Goal: Task Accomplishment & Management: Use online tool/utility

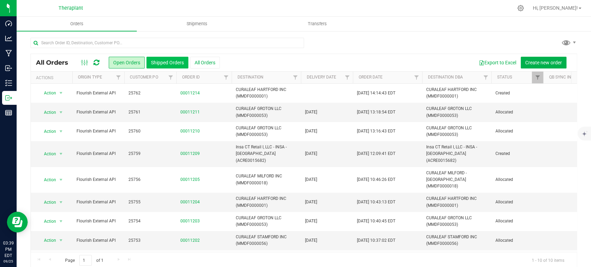
click at [169, 65] on button "Shipped Orders" at bounding box center [167, 63] width 42 height 12
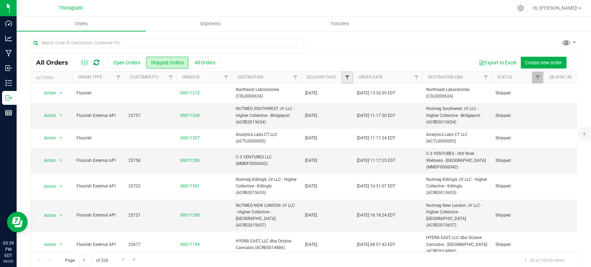
click at [349, 75] on span "Filter" at bounding box center [347, 78] width 6 height 6
click at [410, 119] on span "select" at bounding box center [411, 120] width 6 height 6
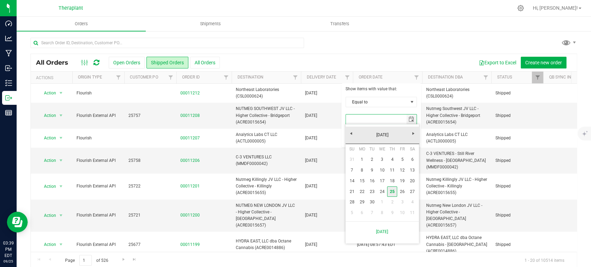
click at [393, 192] on link "25" at bounding box center [392, 192] width 10 height 11
type input "[DATE]"
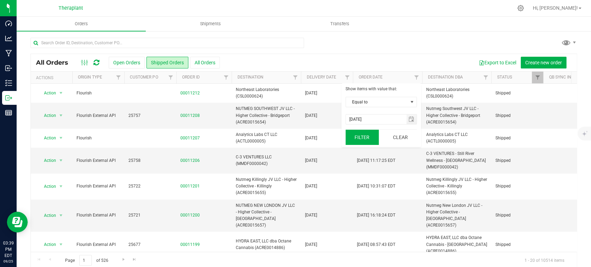
click at [360, 142] on button "Filter" at bounding box center [361, 137] width 33 height 15
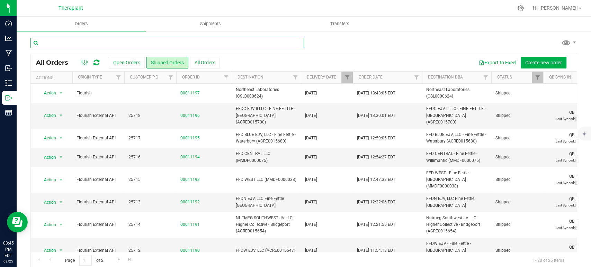
click at [194, 44] on input "text" at bounding box center [166, 43] width 273 height 10
click at [482, 76] on link "Filter" at bounding box center [485, 78] width 11 height 12
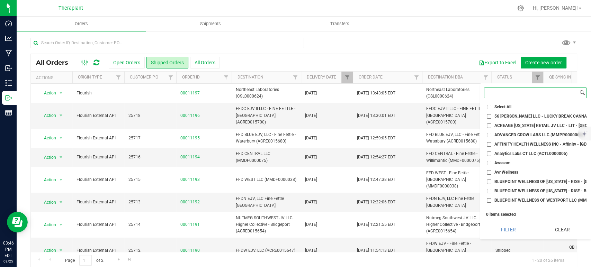
click at [498, 94] on input at bounding box center [531, 93] width 94 height 10
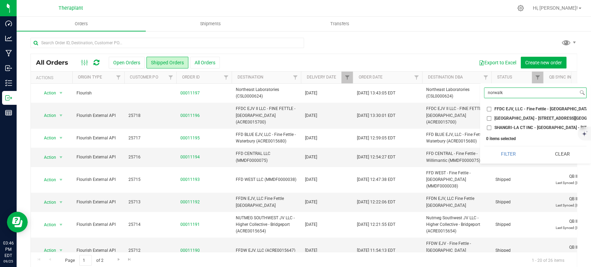
type input "norwalk"
click at [504, 108] on span "FFDC EJV, LLC - Fine Fettle - [GEOGRAPHIC_DATA] (ACRE.0015676)" at bounding box center [558, 109] width 128 height 4
click at [491, 108] on input "FFDC EJV, LLC - Fine Fettle - [GEOGRAPHIC_DATA] (ACRE.0015676)" at bounding box center [489, 109] width 4 height 4
click at [520, 162] on button "Filter" at bounding box center [508, 153] width 49 height 15
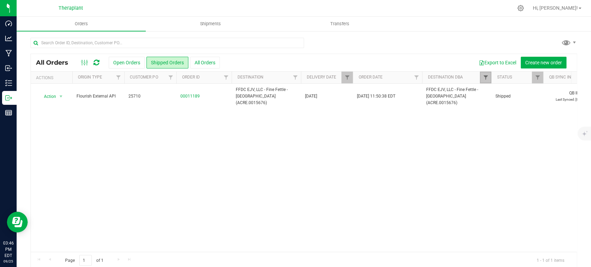
click at [483, 79] on span "Filter" at bounding box center [485, 78] width 6 height 6
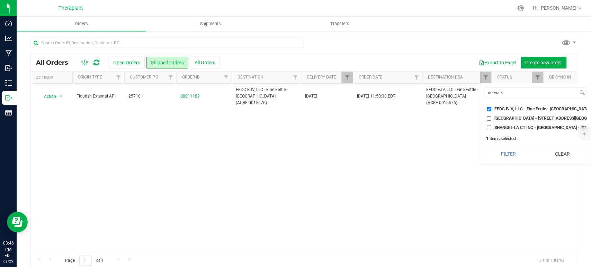
click at [488, 107] on input "FFDC EJV, LLC - Fine Fettle - [GEOGRAPHIC_DATA] (ACRE.0015676)" at bounding box center [489, 109] width 4 height 4
checkbox input "false"
click at [493, 95] on input "norwalk" at bounding box center [531, 93] width 94 height 10
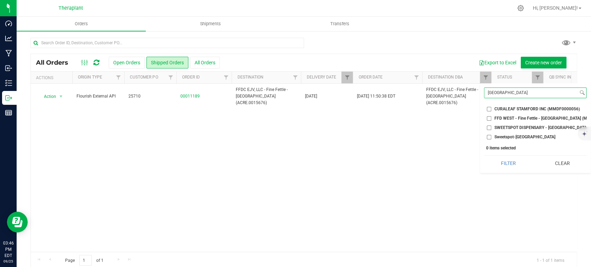
type input "[GEOGRAPHIC_DATA]"
click at [498, 136] on span "Sweetspot-[GEOGRAPHIC_DATA]" at bounding box center [524, 137] width 61 height 4
click at [491, 136] on input "Sweetspot-[GEOGRAPHIC_DATA]" at bounding box center [489, 137] width 4 height 4
checkbox input "true"
click at [499, 123] on ul "Select All 56 [PERSON_NAME] LLC - LUCKY BREAK CANNABIS - Bridgeport (ACFB000005…" at bounding box center [535, 121] width 102 height 37
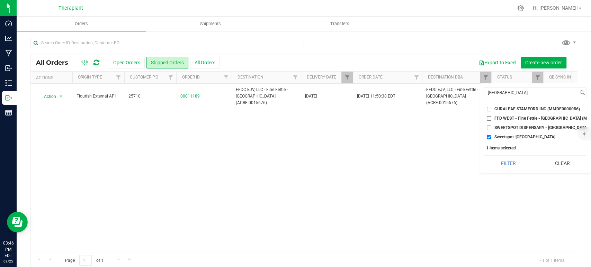
click at [499, 124] on li "SWEETSPOT DISPENSARY - [GEOGRAPHIC_DATA] (AMHF0008284)" at bounding box center [535, 127] width 102 height 7
click at [488, 126] on input "SWEETSPOT DISPENSARY - [GEOGRAPHIC_DATA] (AMHF0008284)" at bounding box center [489, 128] width 4 height 4
click at [509, 166] on button "Filter" at bounding box center [508, 163] width 49 height 15
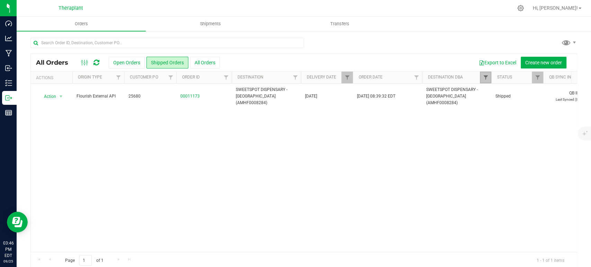
click at [484, 75] on span "Filter" at bounding box center [485, 78] width 6 height 6
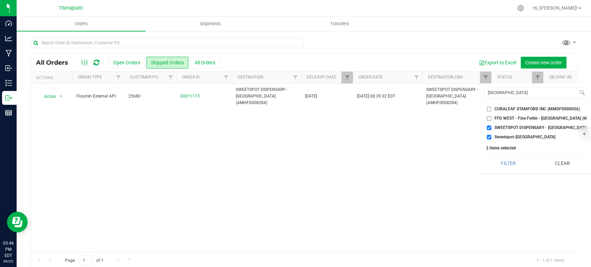
click at [488, 127] on input "SWEETSPOT DISPENSARY - [GEOGRAPHIC_DATA] (AMHF0008284)" at bounding box center [489, 128] width 4 height 4
checkbox input "false"
click at [488, 137] on input "Sweetspot-[GEOGRAPHIC_DATA]" at bounding box center [489, 137] width 4 height 4
checkbox input "false"
click at [489, 117] on input "FFD WEST - Fine Fettle - [GEOGRAPHIC_DATA] (MMDF0000038)" at bounding box center [489, 118] width 4 height 4
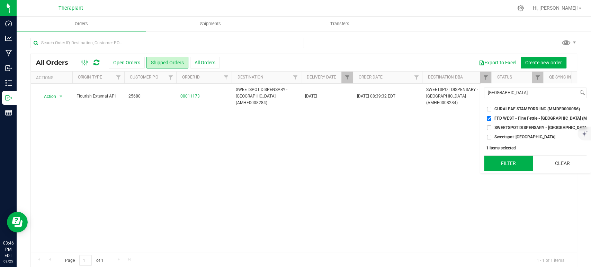
click at [505, 163] on button "Filter" at bounding box center [508, 163] width 49 height 15
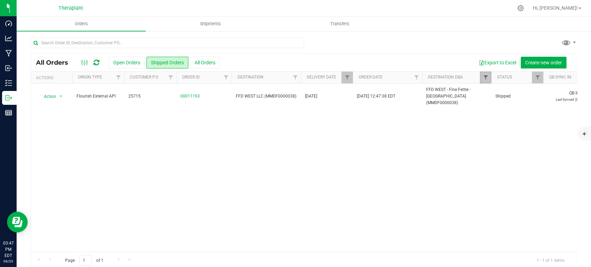
click at [485, 76] on span "Filter" at bounding box center [485, 78] width 6 height 6
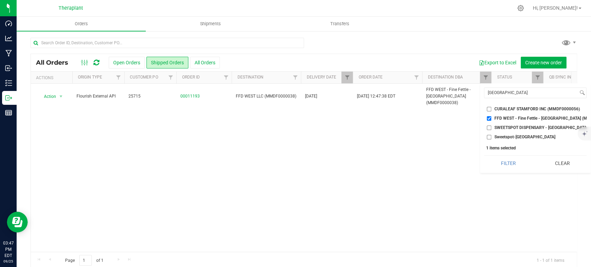
click at [491, 117] on input "FFD WEST - Fine Fettle - [GEOGRAPHIC_DATA] (MMDF0000038)" at bounding box center [489, 118] width 4 height 4
checkbox input "false"
click at [490, 93] on input "[GEOGRAPHIC_DATA]" at bounding box center [531, 93] width 94 height 10
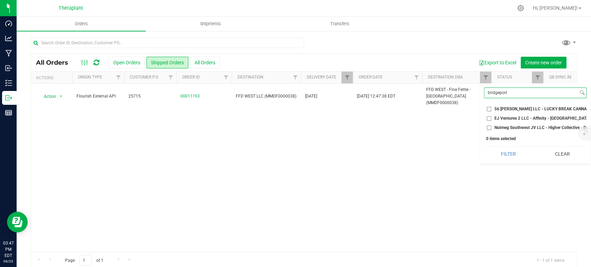
type input "bridgeport"
click at [503, 127] on span "Nutmeg Southwest JV LLC - Higher Collective - Bridgeport (ACRE0015654)" at bounding box center [564, 128] width 140 height 4
click at [491, 127] on input "Nutmeg Southwest JV LLC - Higher Collective - Bridgeport (ACRE0015654)" at bounding box center [489, 128] width 4 height 4
click at [507, 155] on button "Filter" at bounding box center [508, 153] width 49 height 15
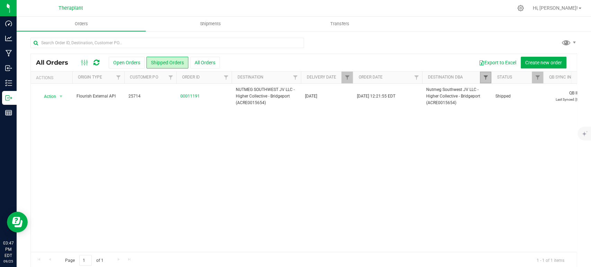
click at [483, 79] on span "Filter" at bounding box center [485, 78] width 6 height 6
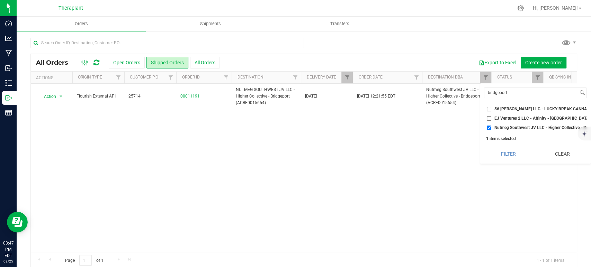
click at [489, 129] on input "Nutmeg Southwest JV LLC - Higher Collective - Bridgeport (ACRE0015654)" at bounding box center [489, 128] width 4 height 4
checkbox input "false"
click at [490, 116] on input "EJ Ventures 2 LLC - Affinity - [GEOGRAPHIC_DATA] (AMHF0008235)" at bounding box center [489, 118] width 4 height 4
click at [507, 160] on button "Filter" at bounding box center [508, 153] width 49 height 15
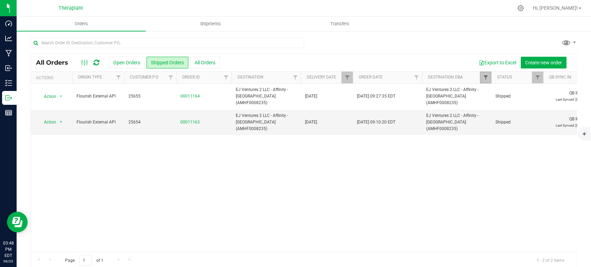
click at [486, 80] on span "Filter" at bounding box center [485, 78] width 6 height 6
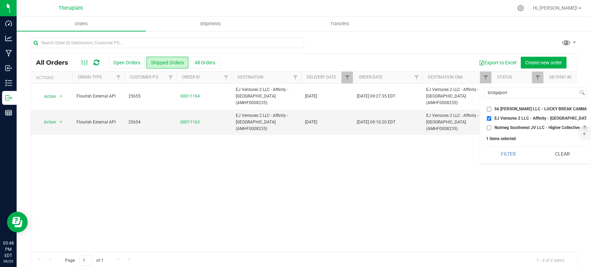
click at [490, 118] on input "EJ Ventures 2 LLC - Affinity - [GEOGRAPHIC_DATA] (AMHF0008235)" at bounding box center [489, 118] width 4 height 4
checkbox input "false"
click at [497, 99] on div "bridgeport Select All 56 [PERSON_NAME] LLC - LUCKY BREAK CANNABIS - Bridgeport …" at bounding box center [535, 123] width 111 height 80
click at [497, 96] on input "bridgeport" at bounding box center [531, 93] width 94 height 10
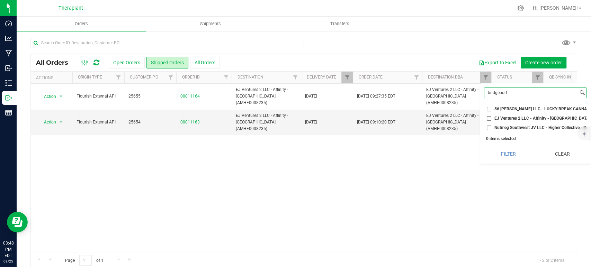
click at [497, 96] on input "bridgeport" at bounding box center [531, 93] width 94 height 10
type input "affinity"
click at [487, 108] on input "AFFINITY HEALTH WELLNESS INC - Affinity - [GEOGRAPHIC_DATA] (MMDF0000057)" at bounding box center [489, 109] width 4 height 4
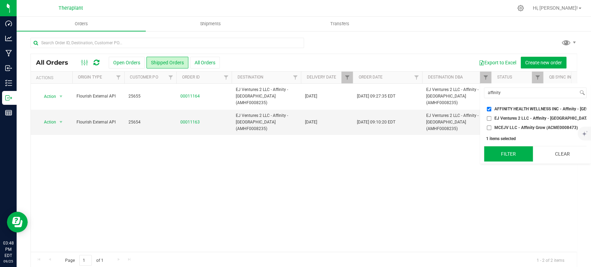
click at [508, 159] on button "Filter" at bounding box center [508, 153] width 49 height 15
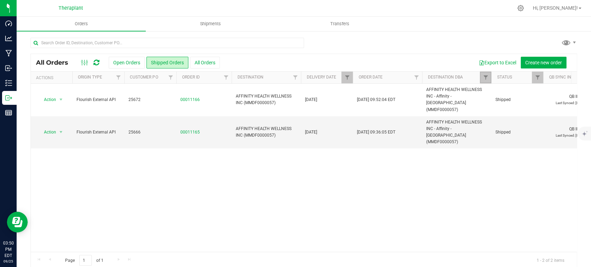
click at [485, 82] on link "Filter" at bounding box center [485, 78] width 11 height 12
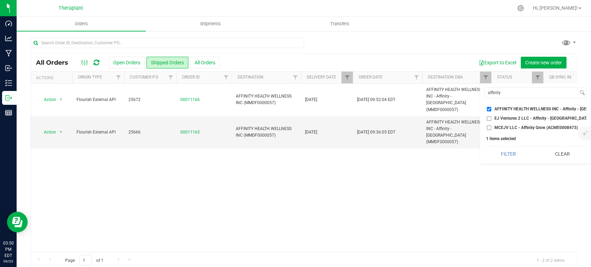
click at [488, 110] on input "AFFINITY HEALTH WELLNESS INC - Affinity - [GEOGRAPHIC_DATA] (MMDF0000057)" at bounding box center [489, 109] width 4 height 4
checkbox input "false"
click at [498, 93] on input "affinity" at bounding box center [531, 93] width 94 height 10
click at [497, 92] on input "affinity" at bounding box center [531, 93] width 94 height 10
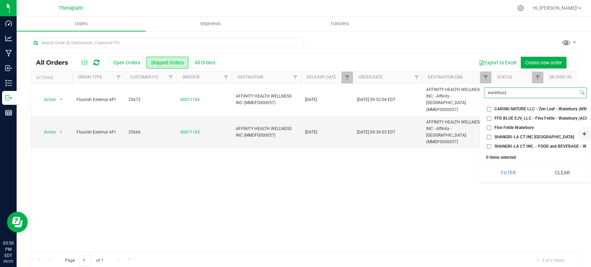
type input "waterbury"
click at [496, 116] on span "FFD BLUE EJV, LLC - Fine Fettle - Waterbury (ACRE0015680)" at bounding box center [551, 118] width 115 height 4
click at [491, 116] on input "FFD BLUE EJV, LLC - Fine Fettle - Waterbury (ACRE0015680)" at bounding box center [489, 118] width 4 height 4
checkbox input "true"
click at [498, 126] on span "Fine Fettle Waterbury" at bounding box center [513, 128] width 39 height 4
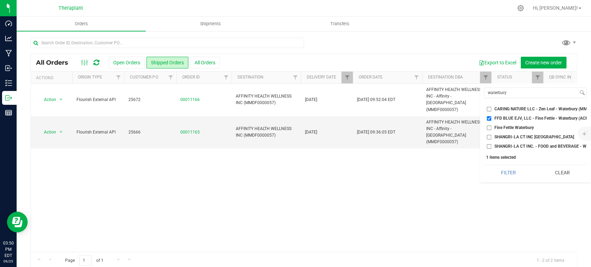
click at [491, 126] on input "Fine Fettle Waterbury" at bounding box center [489, 128] width 4 height 4
checkbox input "true"
click at [508, 180] on button "Filter" at bounding box center [508, 172] width 49 height 15
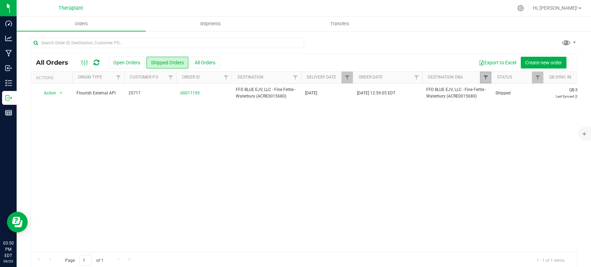
click at [485, 76] on span "Filter" at bounding box center [485, 78] width 6 height 6
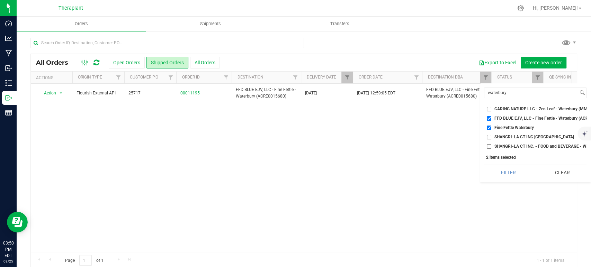
click at [489, 118] on input "FFD BLUE EJV, LLC - Fine Fettle - Waterbury (ACRE0015680)" at bounding box center [489, 118] width 4 height 4
checkbox input "false"
click at [490, 127] on input "Fine Fettle Waterbury" at bounding box center [489, 128] width 4 height 4
checkbox input "false"
click at [494, 91] on input "waterbury" at bounding box center [531, 93] width 94 height 10
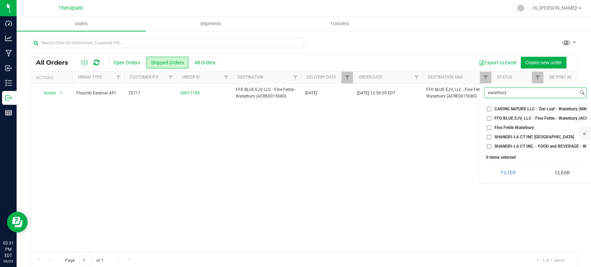
click at [494, 91] on input "waterbury" at bounding box center [531, 93] width 94 height 10
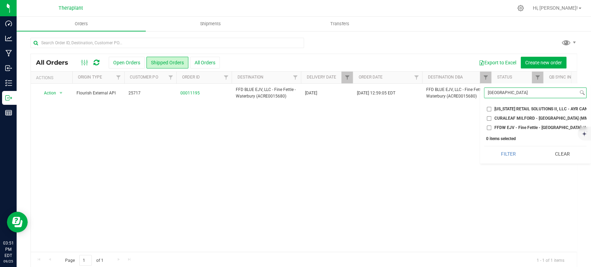
type input "[GEOGRAPHIC_DATA]"
click at [500, 126] on span "FFDW EJV - Fine Fettle - [GEOGRAPHIC_DATA] (ACRE0015647)" at bounding box center [553, 128] width 118 height 4
click at [489, 126] on input "FFDW EJV - Fine Fettle - [GEOGRAPHIC_DATA] (ACRE0015647)" at bounding box center [489, 128] width 4 height 4
click at [507, 162] on button "Filter" at bounding box center [508, 153] width 49 height 15
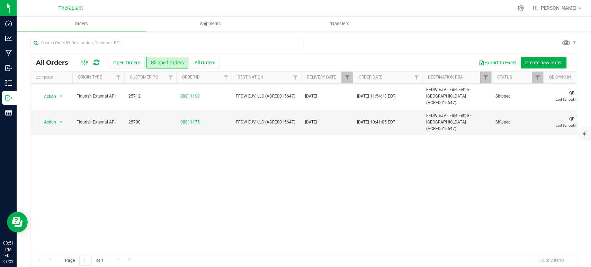
click at [488, 77] on link "Filter" at bounding box center [485, 78] width 11 height 12
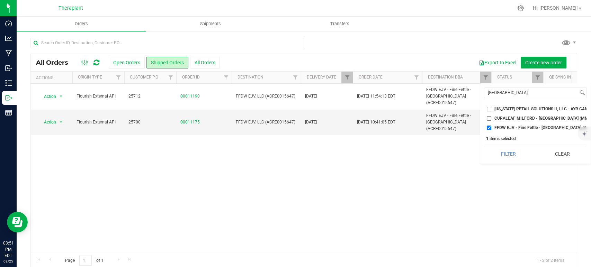
click at [489, 127] on input "FFDW EJV - Fine Fettle - [GEOGRAPHIC_DATA] (ACRE0015647)" at bounding box center [489, 128] width 4 height 4
checkbox input "false"
click at [509, 91] on input "[GEOGRAPHIC_DATA]" at bounding box center [531, 93] width 94 height 10
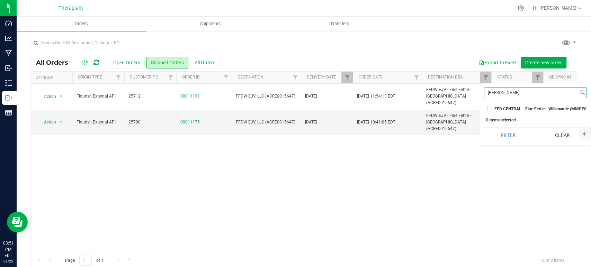
type input "[PERSON_NAME]"
click at [501, 109] on span "FFD CENTRAL - Fine Fettle - Willimantic (MMDF0000075)" at bounding box center [548, 109] width 108 height 4
click at [491, 109] on input "FFD CENTRAL - Fine Fettle - Willimantic (MMDF0000075)" at bounding box center [489, 109] width 4 height 4
click at [514, 143] on button "Filter" at bounding box center [508, 135] width 49 height 15
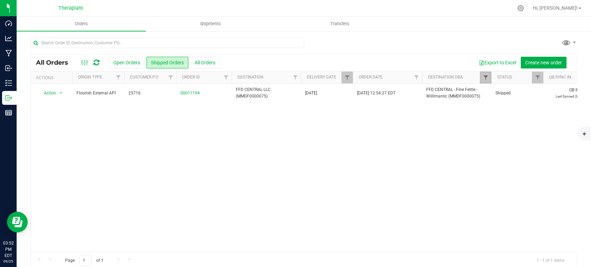
click at [485, 80] on span "Filter" at bounding box center [485, 78] width 6 height 6
drag, startPoint x: 487, startPoint y: 110, endPoint x: 491, endPoint y: 101, distance: 9.6
click at [487, 110] on input "FFD CENTRAL - Fine Fettle - Willimantic (MMDF0000075)" at bounding box center [489, 109] width 4 height 4
checkbox input "false"
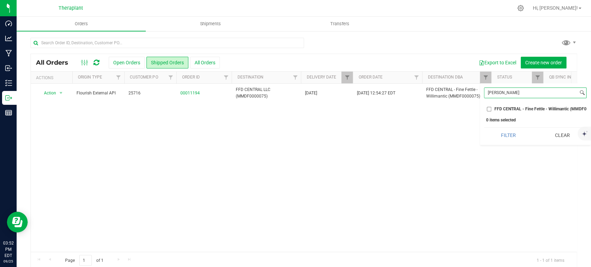
click at [493, 95] on input "[PERSON_NAME]" at bounding box center [531, 93] width 94 height 10
click at [493, 94] on input "[PERSON_NAME]" at bounding box center [531, 93] width 94 height 10
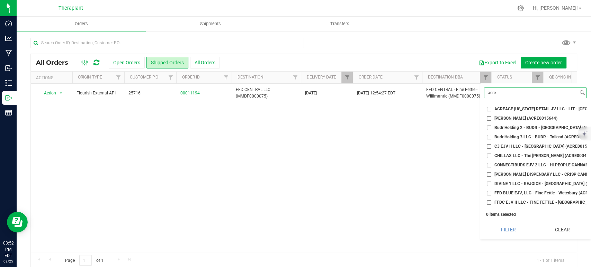
type input "acre"
click at [517, 109] on span "ACREAGE [US_STATE] RETAIL JV LLC - LIT - [GEOGRAPHIC_DATA] (ACRE0015697)" at bounding box center [571, 109] width 155 height 4
click at [491, 109] on input "ACREAGE [US_STATE] RETAIL JV LLC - LIT - [GEOGRAPHIC_DATA] (ACRE0015697)" at bounding box center [489, 109] width 4 height 4
click at [516, 237] on button "Filter" at bounding box center [508, 229] width 49 height 15
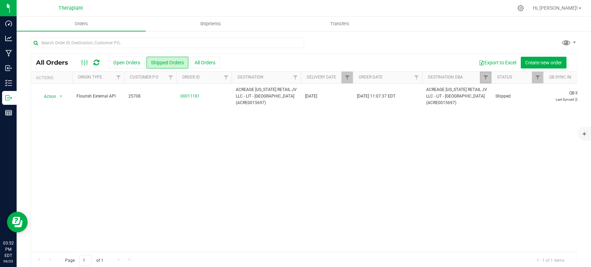
click at [480, 74] on link "Filter" at bounding box center [485, 78] width 11 height 12
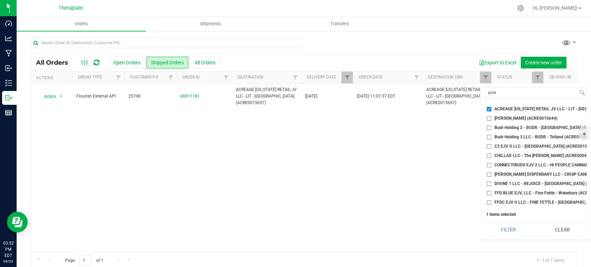
click at [487, 110] on input "ACREAGE [US_STATE] RETAIL JV LLC - LIT - [GEOGRAPHIC_DATA] (ACRE0015697)" at bounding box center [489, 109] width 4 height 4
checkbox input "false"
click at [492, 93] on input "acre" at bounding box center [531, 93] width 94 height 10
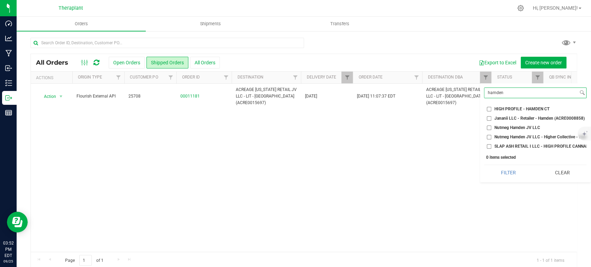
type input "hamden"
click at [503, 108] on span "HIGH PROFILE - HAMDEN CT" at bounding box center [521, 109] width 55 height 4
click at [491, 108] on input "HIGH PROFILE - HAMDEN CT" at bounding box center [489, 109] width 4 height 4
click at [513, 179] on button "Filter" at bounding box center [508, 172] width 49 height 15
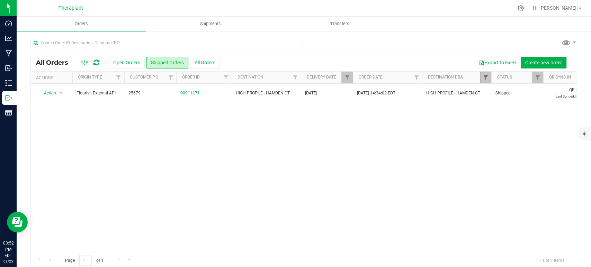
click at [487, 76] on span "Filter" at bounding box center [485, 78] width 6 height 6
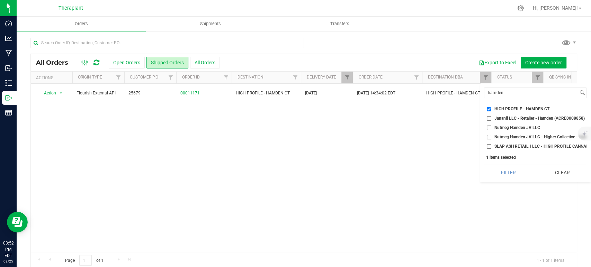
click at [487, 107] on input "HIGH PROFILE - HAMDEN CT" at bounding box center [489, 109] width 4 height 4
checkbox input "false"
click at [494, 92] on input "hamden" at bounding box center [531, 93] width 94 height 10
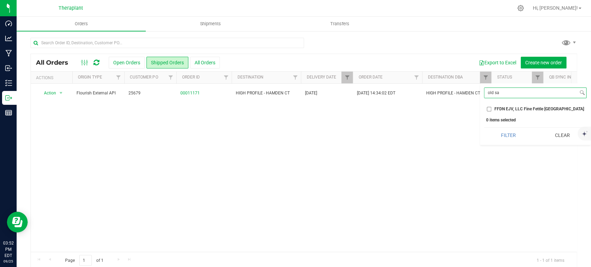
type input "old sa"
click at [551, 106] on li "FFDN EJV, LLC Fine Fettle [GEOGRAPHIC_DATA]" at bounding box center [535, 109] width 102 height 7
click at [512, 110] on span "FFDN EJV, LLC Fine Fettle [GEOGRAPHIC_DATA]" at bounding box center [539, 109] width 90 height 4
click at [491, 110] on input "FFDN EJV, LLC Fine Fettle [GEOGRAPHIC_DATA]" at bounding box center [489, 109] width 4 height 4
click at [505, 135] on button "Filter" at bounding box center [508, 135] width 49 height 15
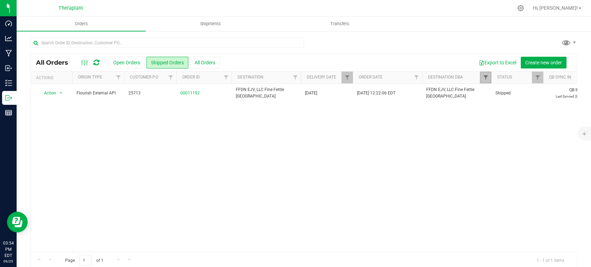
click at [484, 79] on span "Filter" at bounding box center [485, 78] width 6 height 6
click at [487, 109] on input "FFDN EJV, LLC Fine Fettle [GEOGRAPHIC_DATA]" at bounding box center [489, 109] width 4 height 4
checkbox input "false"
click at [498, 91] on input "old sa" at bounding box center [531, 93] width 94 height 10
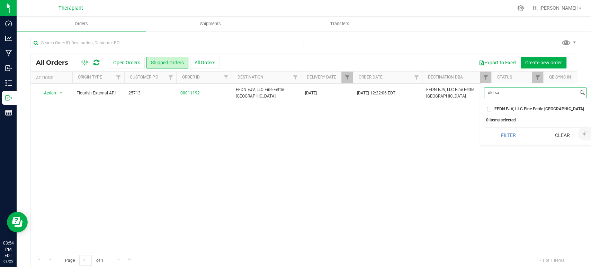
click at [496, 91] on input "old sa" at bounding box center [531, 93] width 94 height 10
type input "canto"
click at [522, 107] on span "High Profile [GEOGRAPHIC_DATA]" at bounding box center [525, 109] width 63 height 4
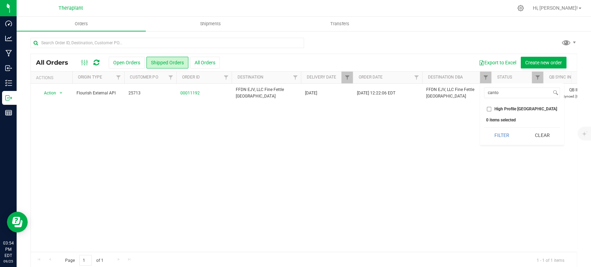
click at [491, 107] on input "High Profile [GEOGRAPHIC_DATA]" at bounding box center [489, 109] width 4 height 4
checkbox input "true"
click at [508, 132] on button "Filter" at bounding box center [501, 135] width 35 height 15
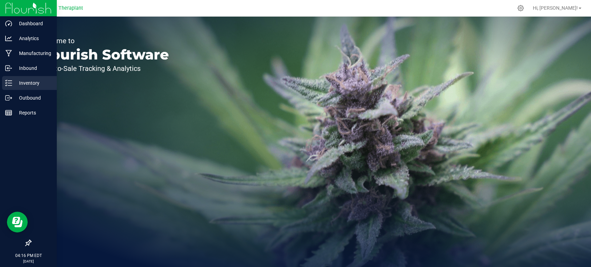
click at [34, 85] on p "Inventory" at bounding box center [33, 83] width 42 height 8
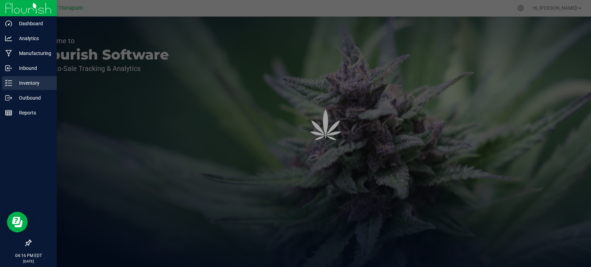
click at [34, 87] on div "Inventory" at bounding box center [29, 83] width 55 height 14
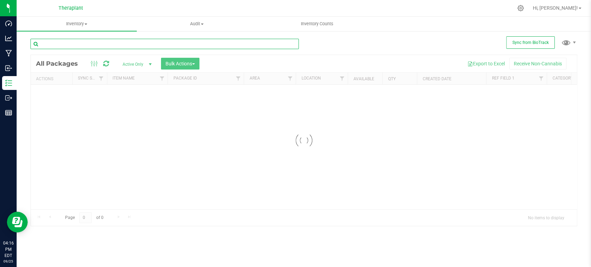
click at [86, 41] on input "text" at bounding box center [164, 44] width 268 height 10
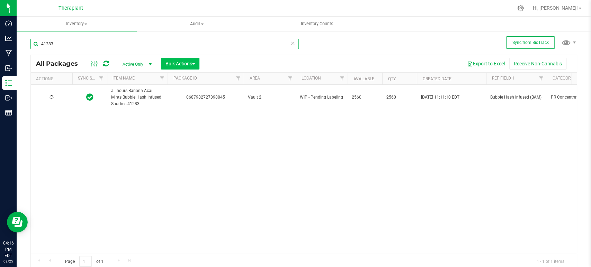
type input "41283"
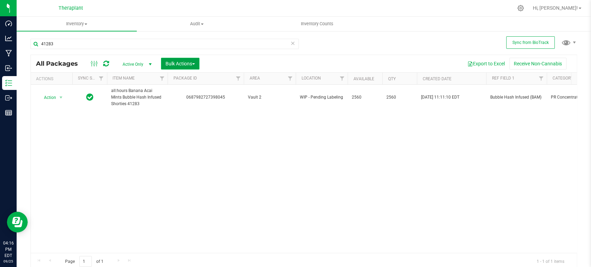
click at [196, 63] on button "Bulk Actions" at bounding box center [180, 64] width 38 height 12
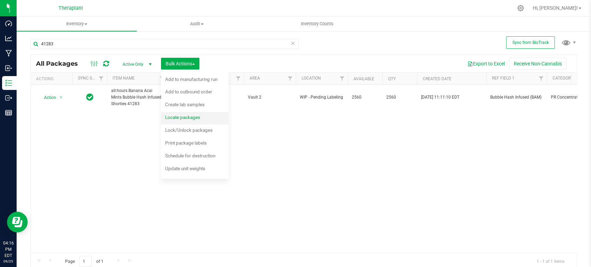
click at [191, 119] on span "Locate packages" at bounding box center [182, 118] width 35 height 6
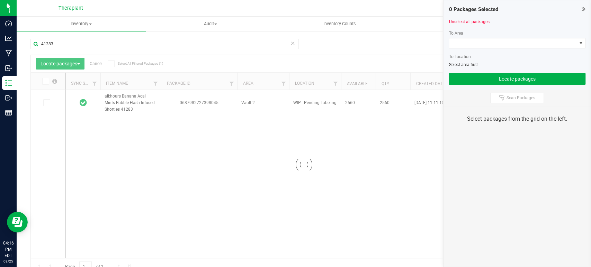
click at [44, 104] on div at bounding box center [304, 165] width 546 height 220
click at [47, 103] on icon at bounding box center [46, 103] width 4 height 0
click at [0, 0] on input "checkbox" at bounding box center [0, 0] width 0 height 0
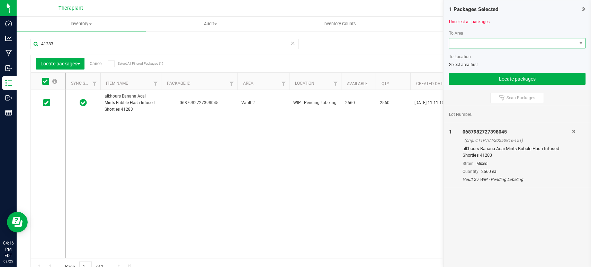
click at [486, 44] on span at bounding box center [512, 43] width 127 height 10
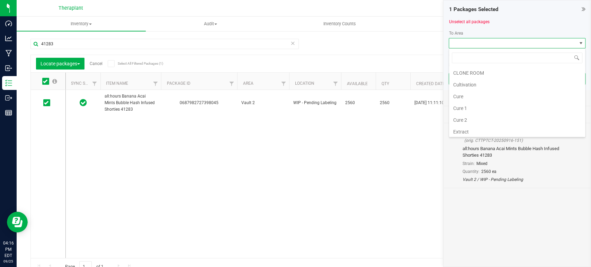
scroll to position [129, 0]
click at [467, 82] on li "Vault" at bounding box center [517, 85] width 136 height 12
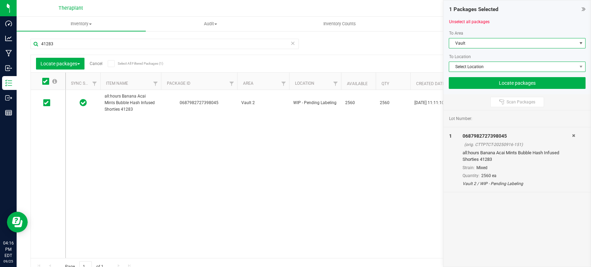
click at [479, 66] on span "Select Location" at bounding box center [512, 67] width 127 height 10
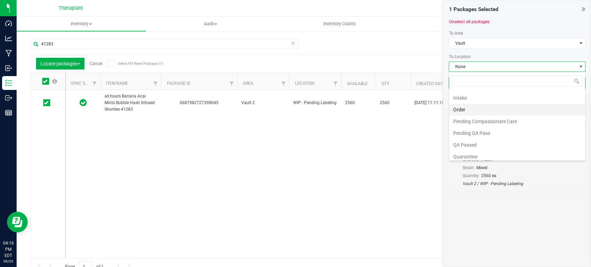
scroll to position [38, 0]
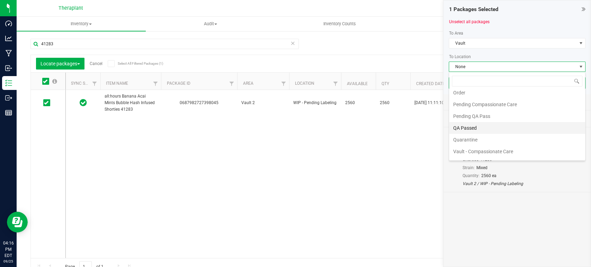
click at [472, 128] on li "QA Passed" at bounding box center [517, 128] width 136 height 12
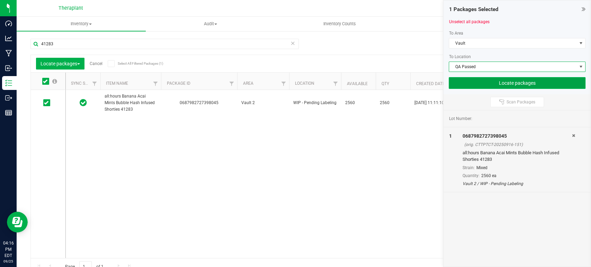
click at [485, 81] on button "Locate packages" at bounding box center [517, 83] width 137 height 12
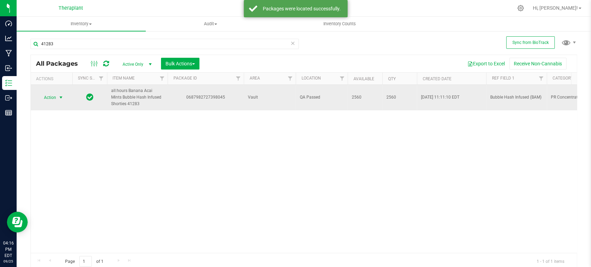
click at [58, 99] on span "select" at bounding box center [61, 98] width 9 height 10
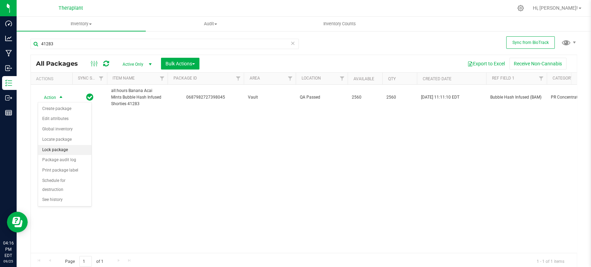
click at [58, 148] on li "Lock package" at bounding box center [64, 150] width 53 height 10
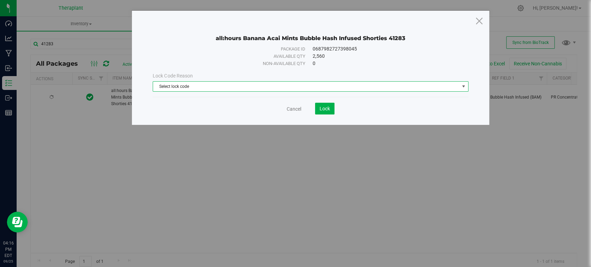
click at [220, 91] on span "Select lock code" at bounding box center [306, 87] width 306 height 10
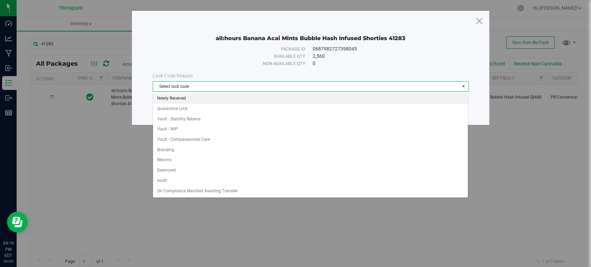
click at [198, 100] on li "Newly Received" at bounding box center [310, 98] width 315 height 10
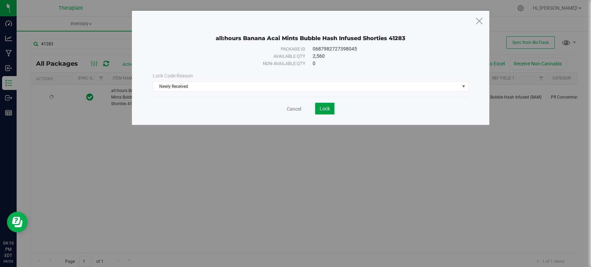
click at [320, 106] on span "Lock" at bounding box center [324, 109] width 10 height 6
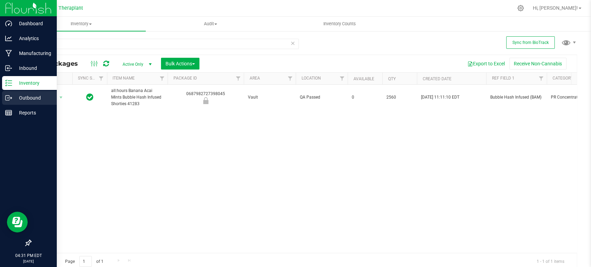
click at [14, 98] on p "Outbound" at bounding box center [33, 98] width 42 height 8
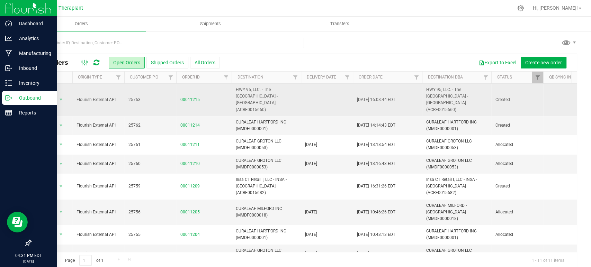
click at [189, 97] on link "00011215" at bounding box center [189, 100] width 19 height 7
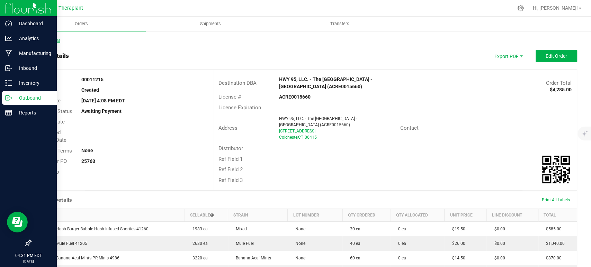
click at [51, 38] on link "Back to Orders" at bounding box center [45, 40] width 30 height 5
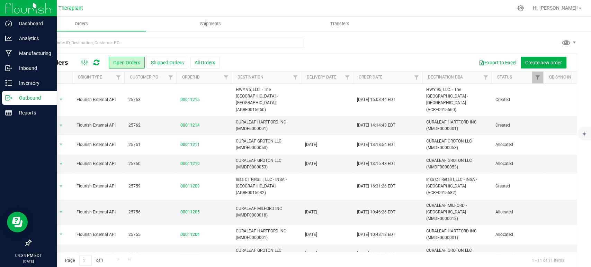
click at [97, 58] on link at bounding box center [96, 62] width 6 height 8
click at [97, 63] on icon at bounding box center [96, 62] width 6 height 7
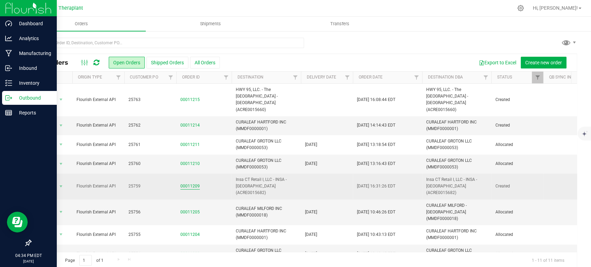
click at [196, 183] on link "00011209" at bounding box center [189, 186] width 19 height 7
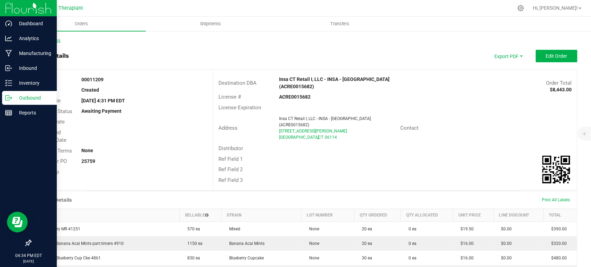
click at [56, 38] on link "Back to Orders" at bounding box center [45, 40] width 30 height 5
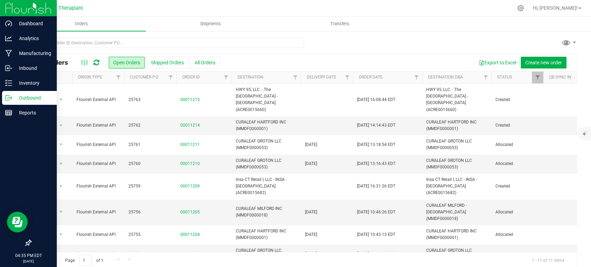
click at [96, 64] on icon at bounding box center [96, 62] width 6 height 7
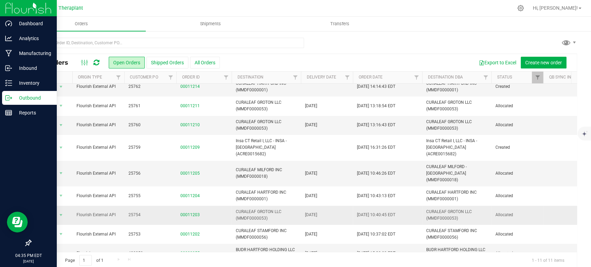
scroll to position [61, 0]
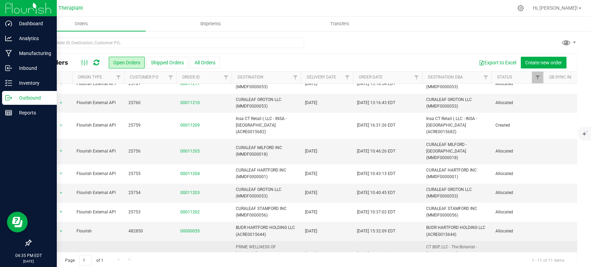
click at [188, 251] on link "00000043" at bounding box center [189, 254] width 19 height 7
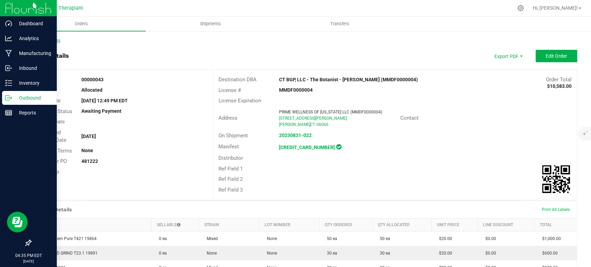
click at [56, 41] on link "Back to Orders" at bounding box center [45, 40] width 30 height 5
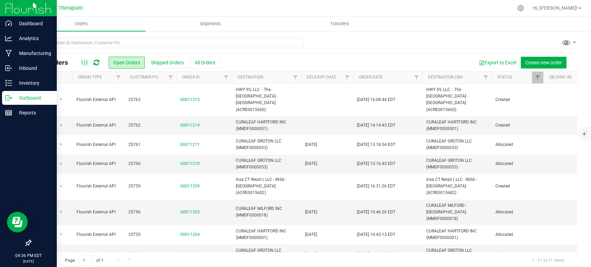
click at [98, 63] on icon at bounding box center [96, 62] width 6 height 7
click at [97, 62] on icon at bounding box center [96, 62] width 6 height 7
click at [94, 60] on icon at bounding box center [96, 62] width 6 height 7
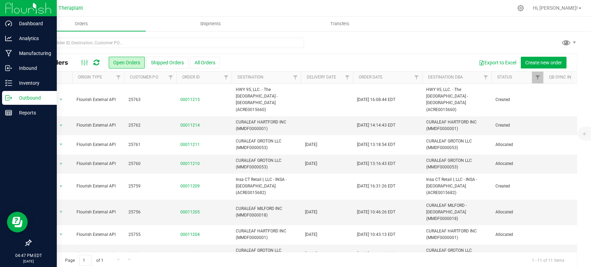
click at [95, 63] on icon at bounding box center [96, 62] width 6 height 7
click at [94, 62] on icon at bounding box center [96, 62] width 6 height 7
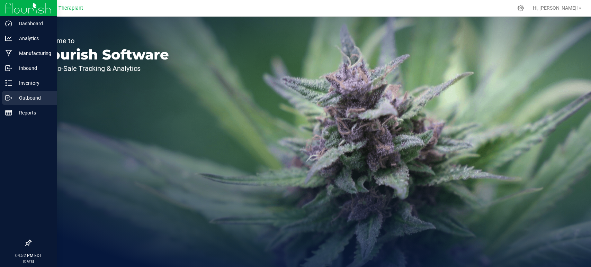
click at [22, 97] on p "Outbound" at bounding box center [33, 98] width 42 height 8
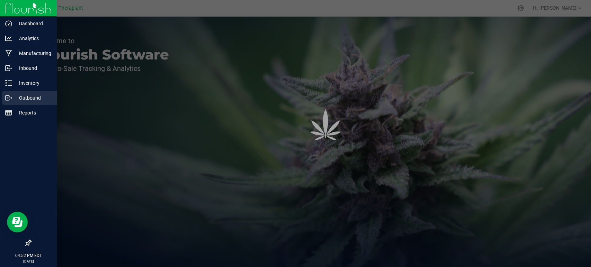
click at [33, 97] on p "Outbound" at bounding box center [33, 98] width 42 height 8
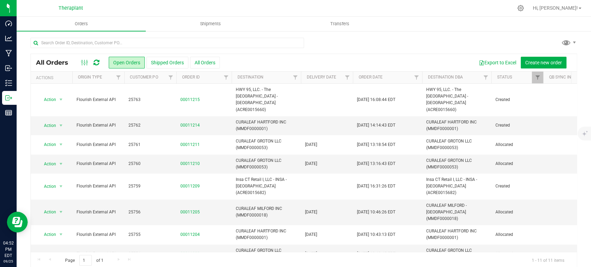
click at [99, 61] on icon at bounding box center [96, 62] width 6 height 7
click at [94, 60] on icon at bounding box center [96, 62] width 6 height 7
